Goal: Check status: Check status

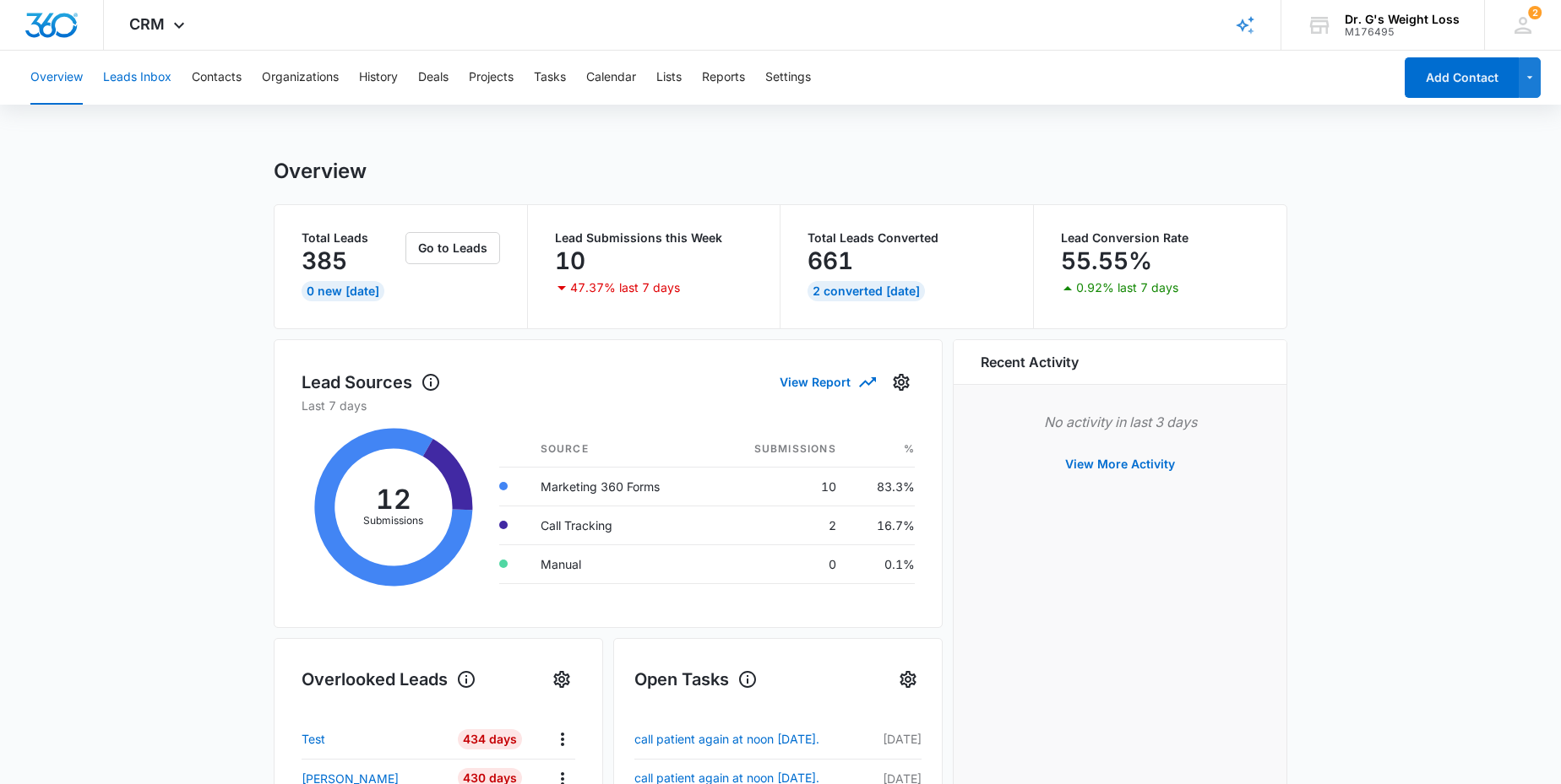
click at [134, 72] on button "Leads Inbox" at bounding box center [137, 77] width 68 height 54
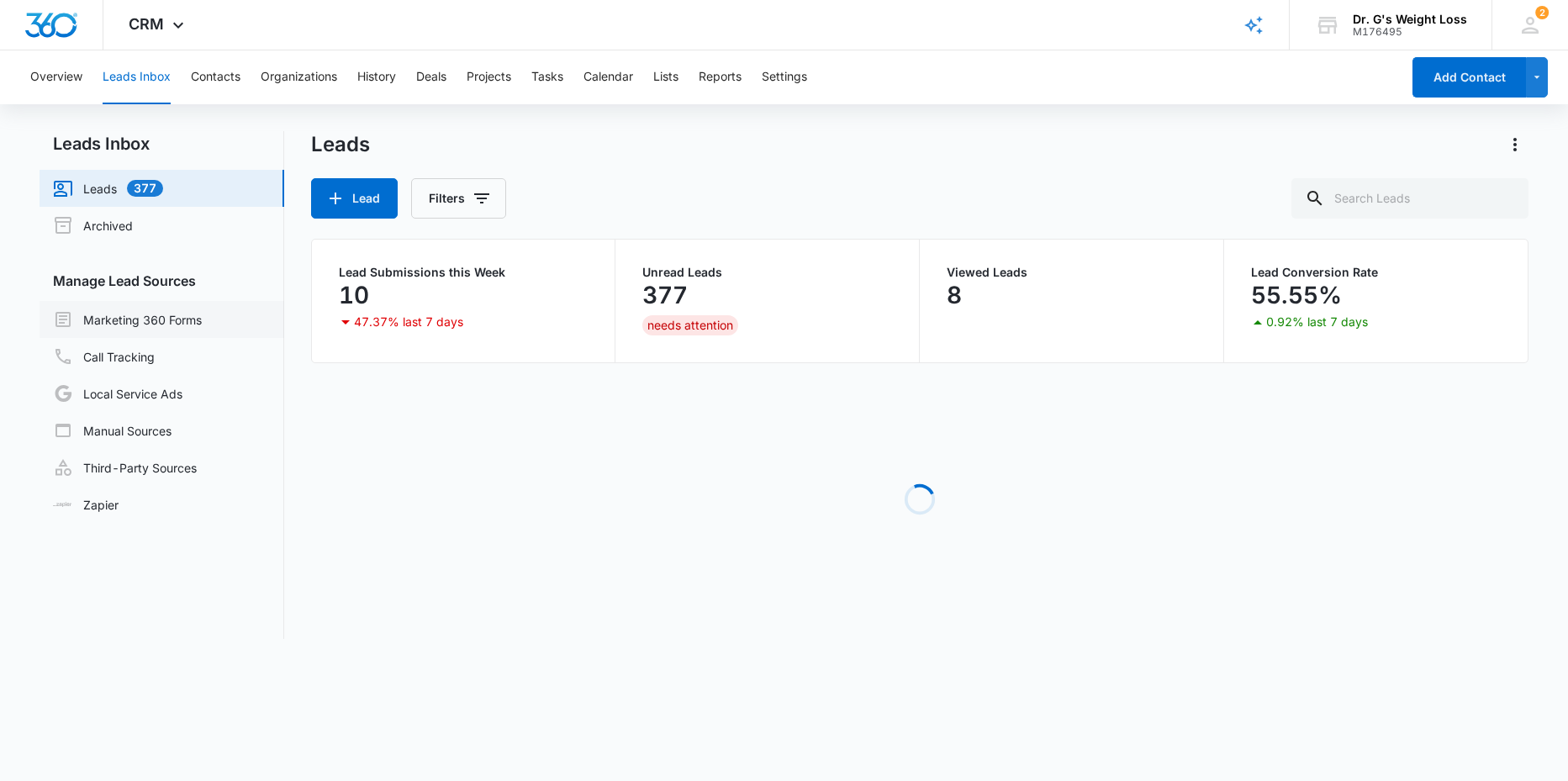
click at [125, 320] on link "Marketing 360 Forms" at bounding box center [127, 319] width 149 height 20
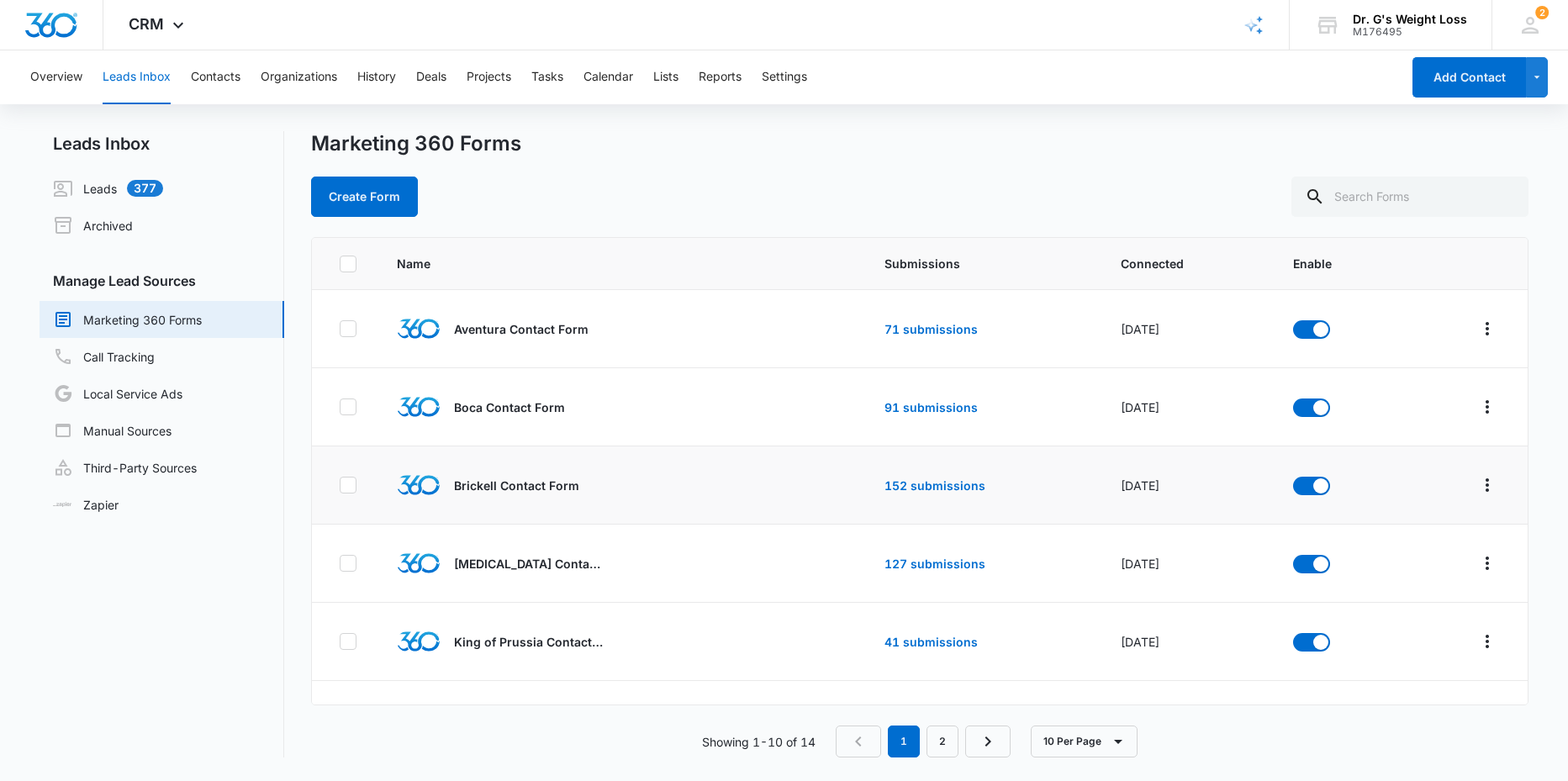
click at [484, 492] on p "Brickell Contact Form" at bounding box center [517, 486] width 125 height 18
click at [907, 473] on td "152 submissions" at bounding box center [981, 486] width 236 height 79
click at [903, 481] on link "152 submissions" at bounding box center [935, 485] width 101 height 14
